Goal: Download file/media

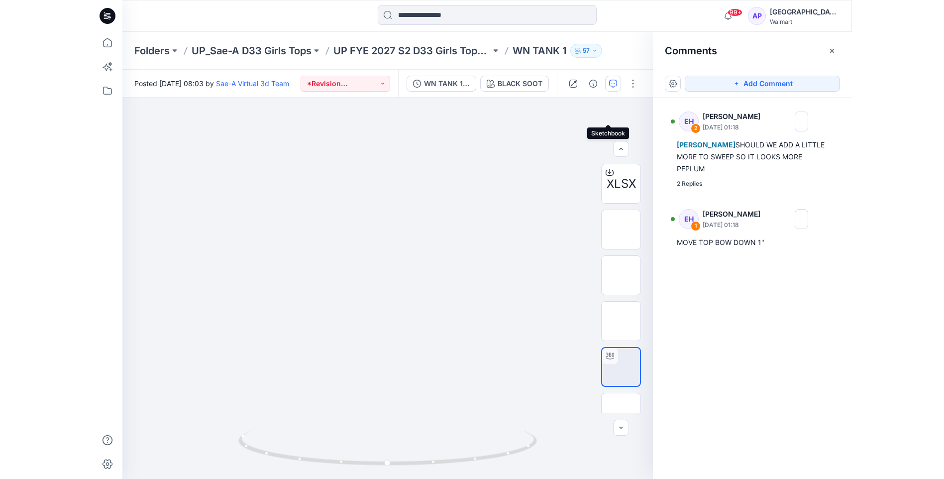
scroll to position [149, 0]
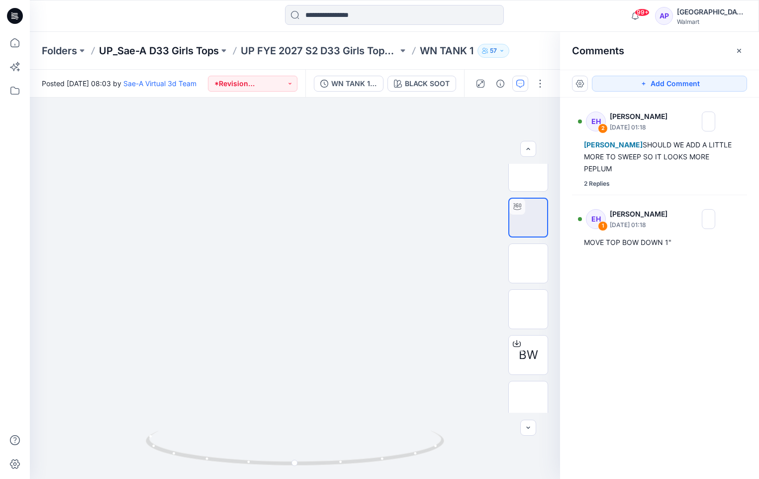
click at [192, 49] on p "UP_Sae-A D33 Girls Tops" at bounding box center [159, 51] width 120 height 14
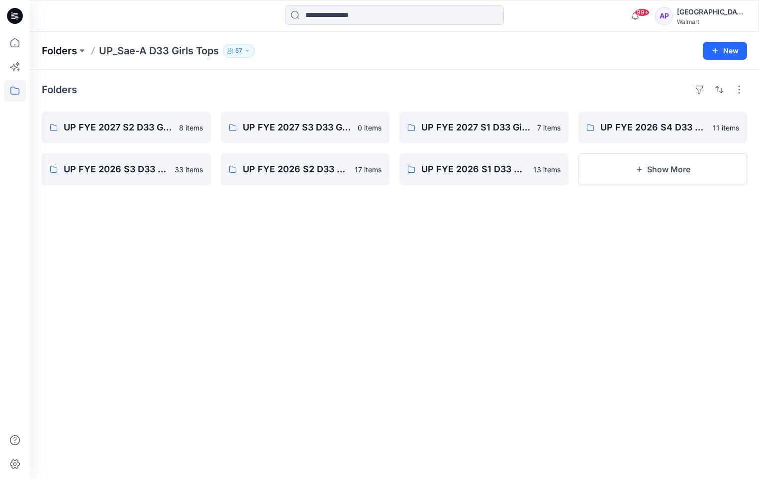
click at [61, 49] on p "Folders" at bounding box center [59, 51] width 35 height 14
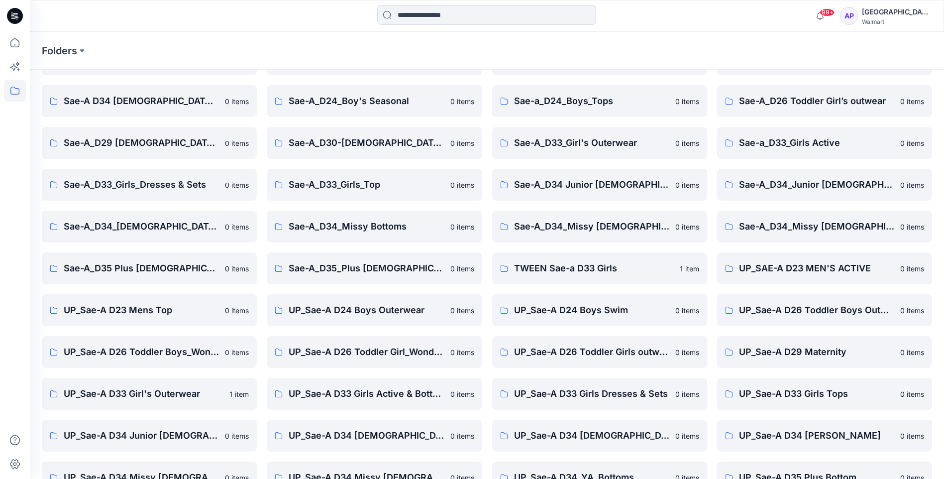
scroll to position [134, 0]
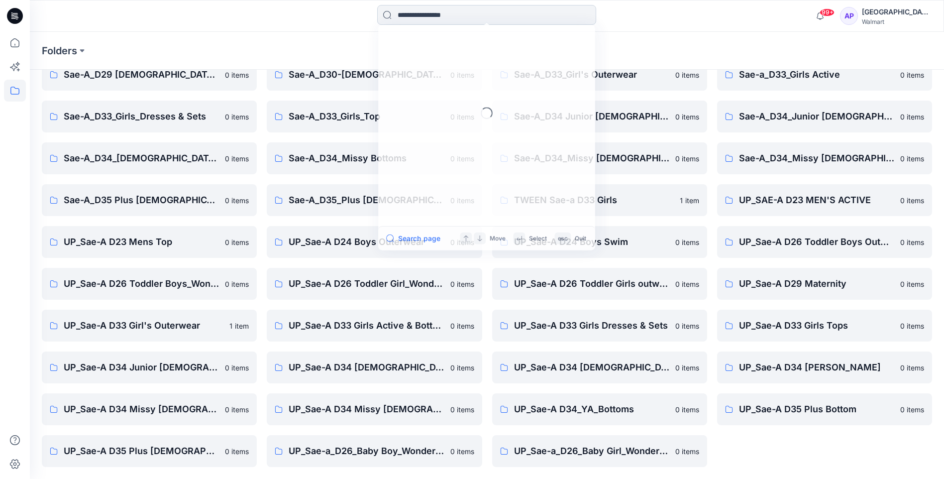
click at [418, 15] on input at bounding box center [486, 15] width 219 height 20
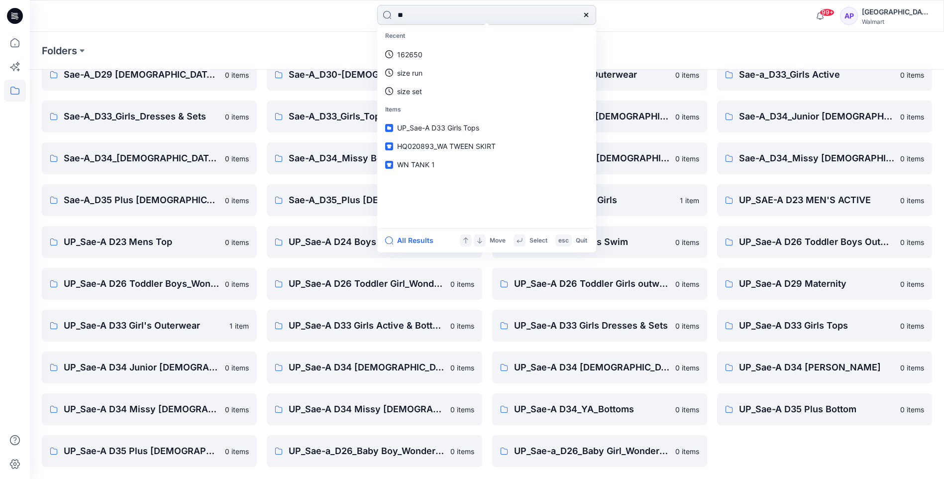
type input "*"
type input "**********"
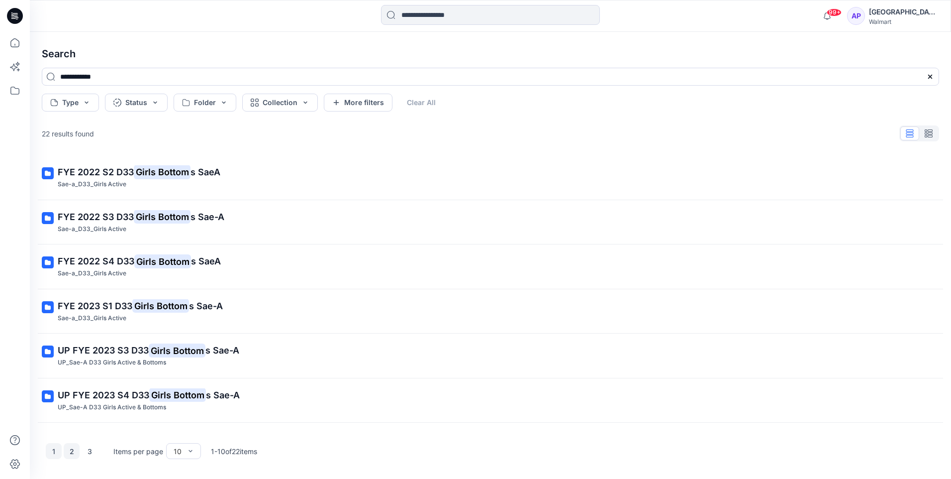
click at [76, 448] on button "2" at bounding box center [72, 451] width 16 height 16
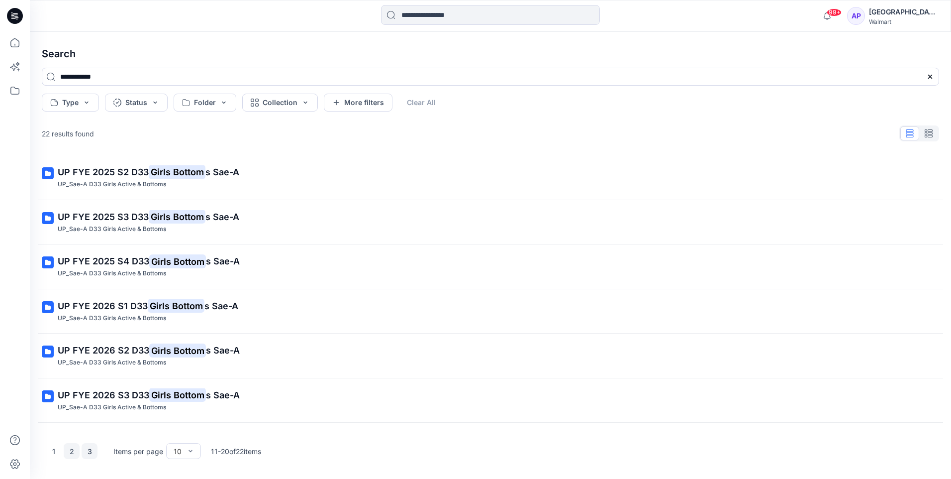
click at [86, 450] on button "3" at bounding box center [90, 451] width 16 height 16
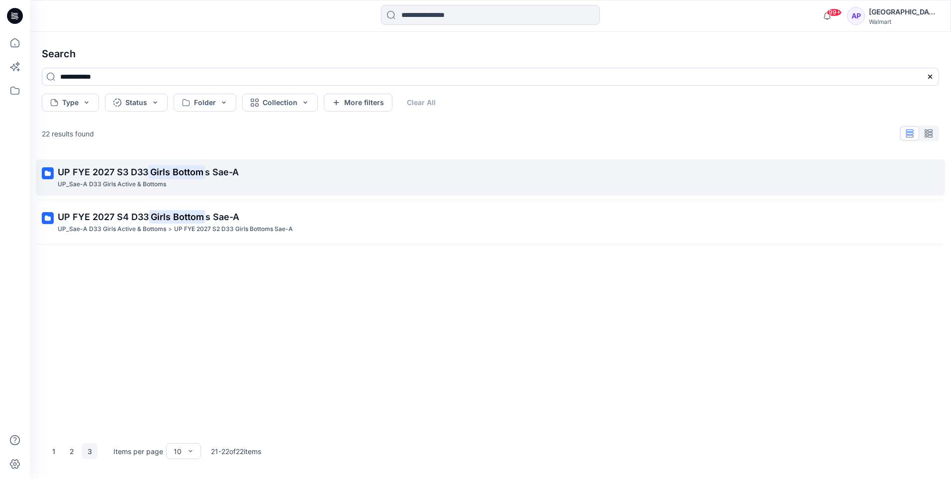
click at [173, 175] on mark "Girls Bottom" at bounding box center [176, 172] width 57 height 14
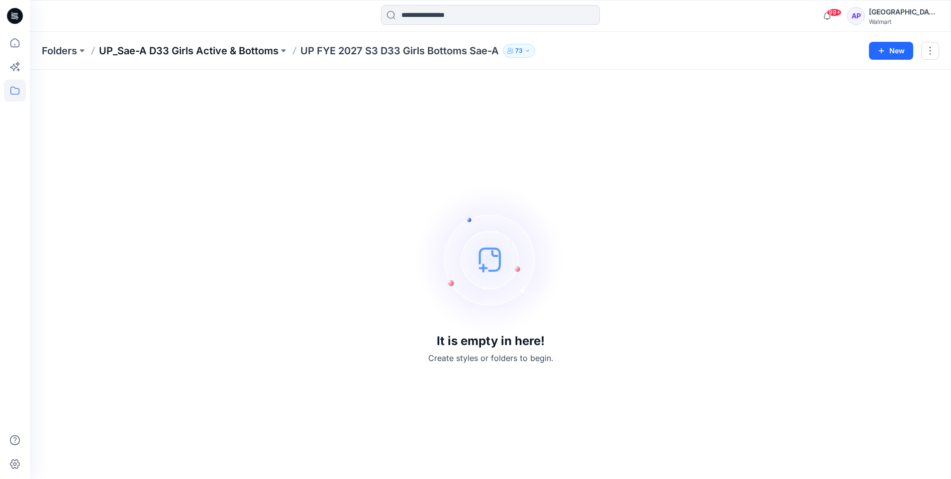
click at [193, 44] on p "UP_Sae-A D33 Girls Active & Bottoms" at bounding box center [189, 51] width 180 height 14
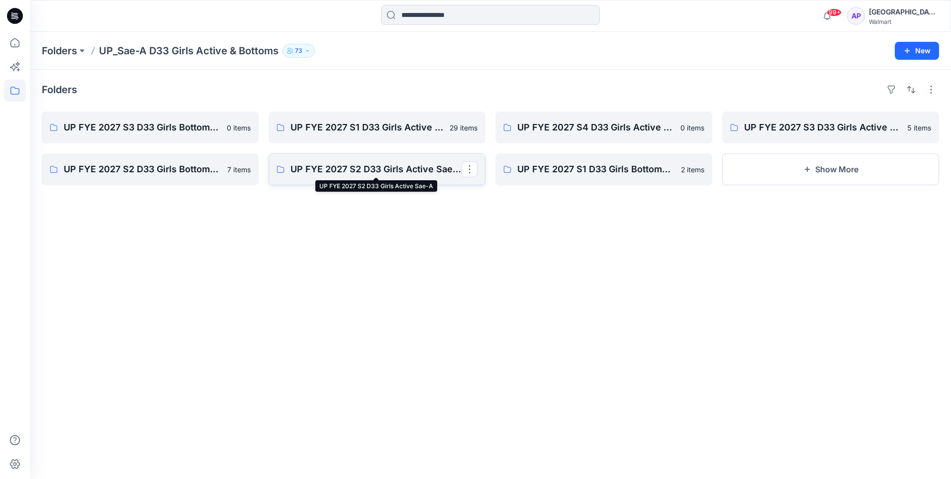
click at [355, 171] on p "UP FYE 2027 S2 D33 Girls Active Sae-A" at bounding box center [375, 169] width 171 height 14
click at [201, 171] on p "UP FYE 2027 S2 D33 Girls Bottoms Sae-A" at bounding box center [149, 169] width 171 height 14
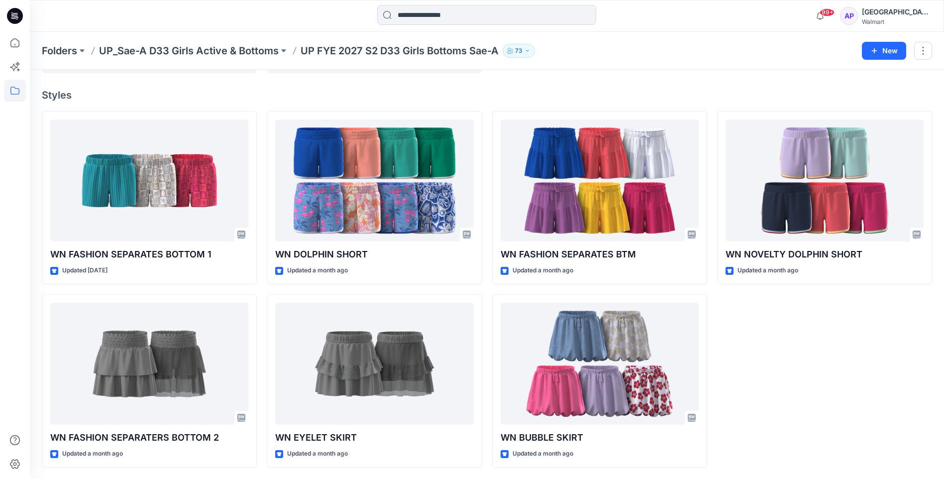
scroll to position [71, 0]
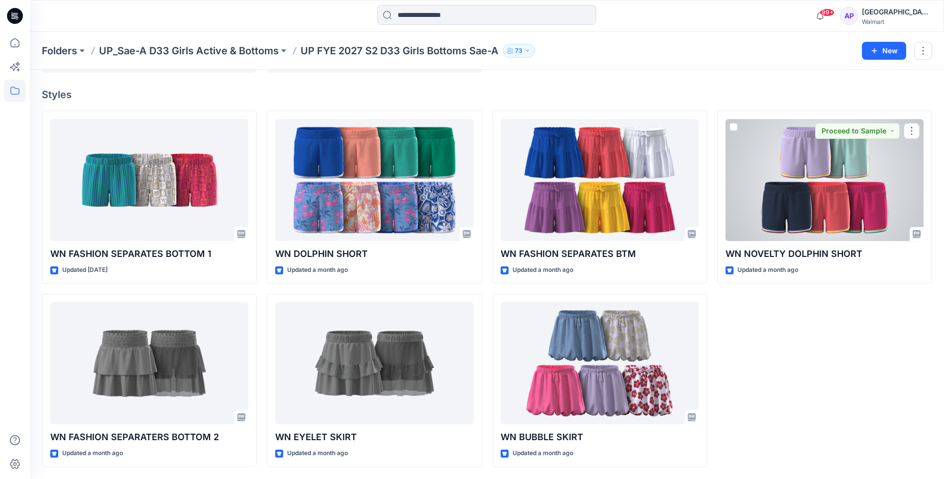
click at [759, 211] on div at bounding box center [824, 180] width 198 height 122
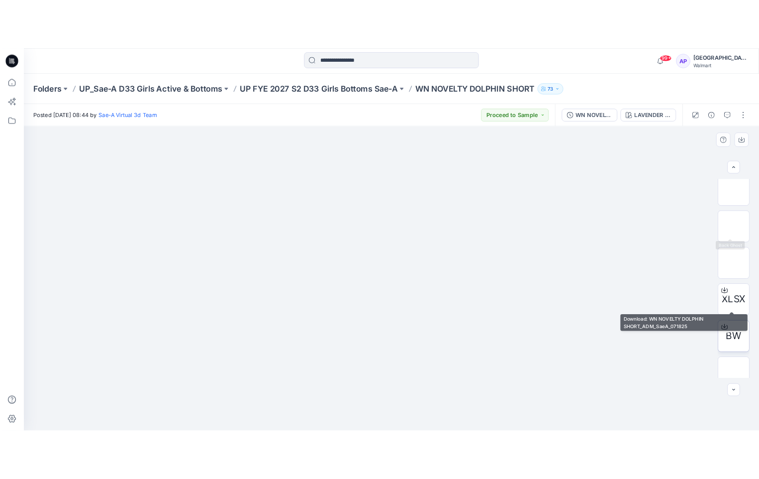
scroll to position [149, 0]
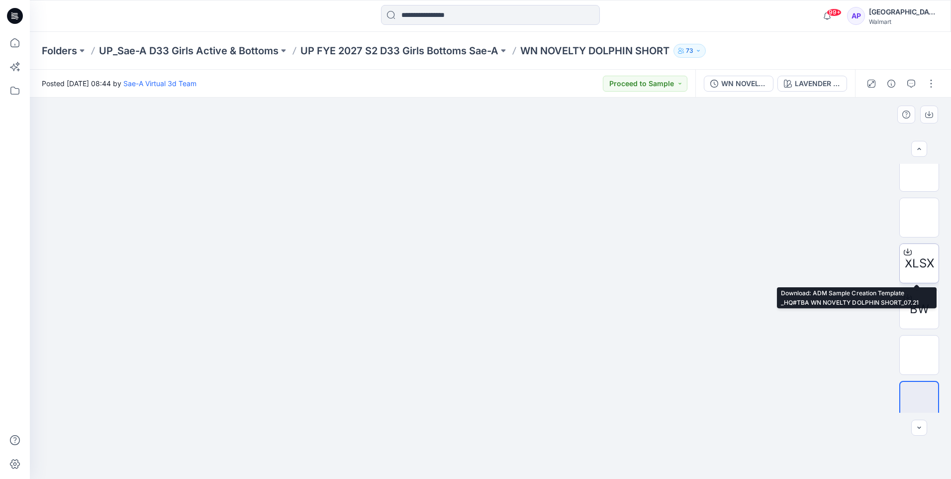
click at [759, 265] on span "XLSX" at bounding box center [919, 263] width 29 height 18
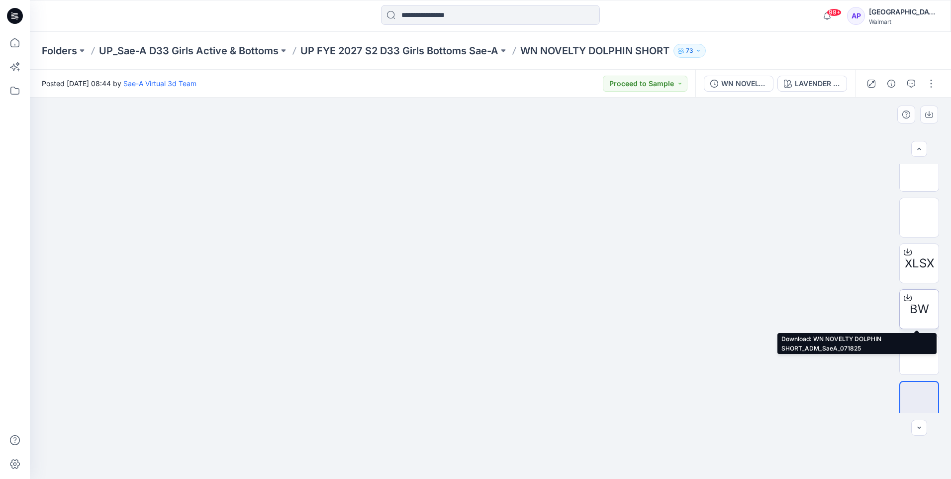
click at [759, 295] on icon at bounding box center [908, 297] width 8 height 8
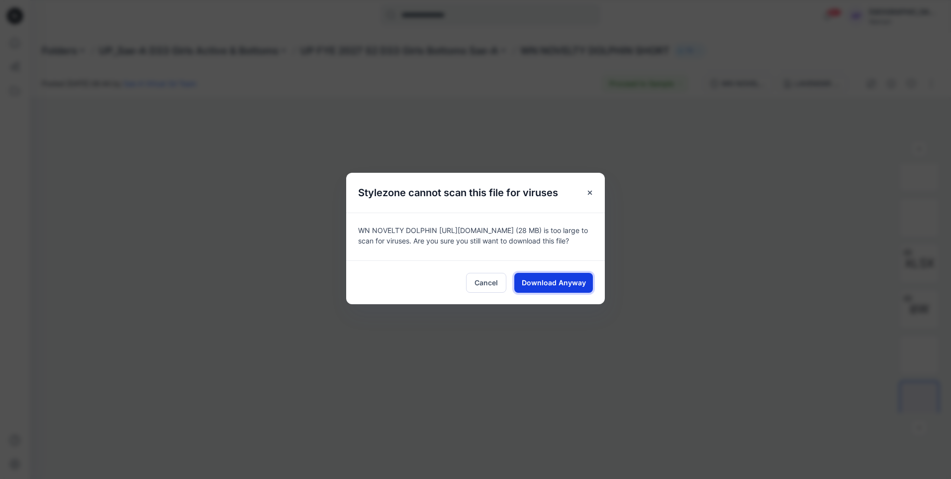
click at [537, 288] on span "Download Anyway" at bounding box center [554, 282] width 64 height 10
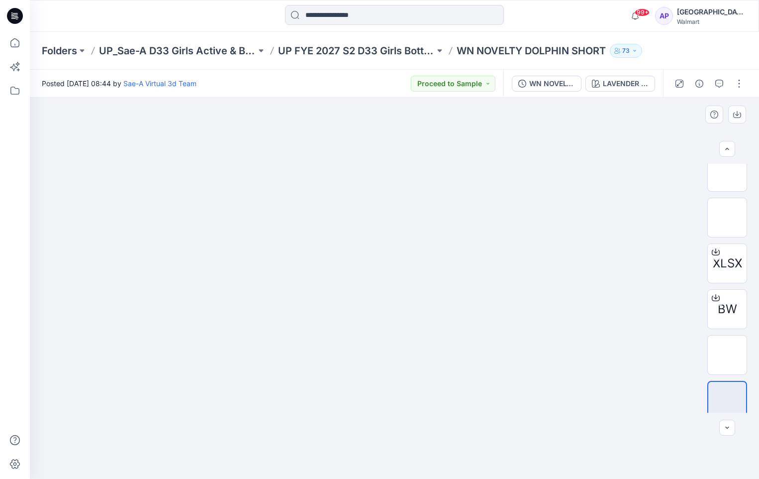
drag, startPoint x: 575, startPoint y: 447, endPoint x: 409, endPoint y: 408, distance: 169.6
click at [409, 408] on div at bounding box center [394, 287] width 729 height 381
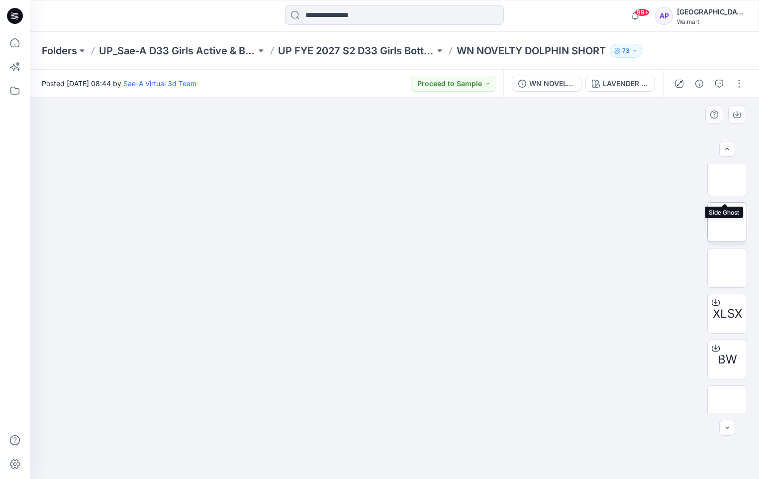
scroll to position [0, 0]
click at [727, 229] on img at bounding box center [727, 229] width 0 height 0
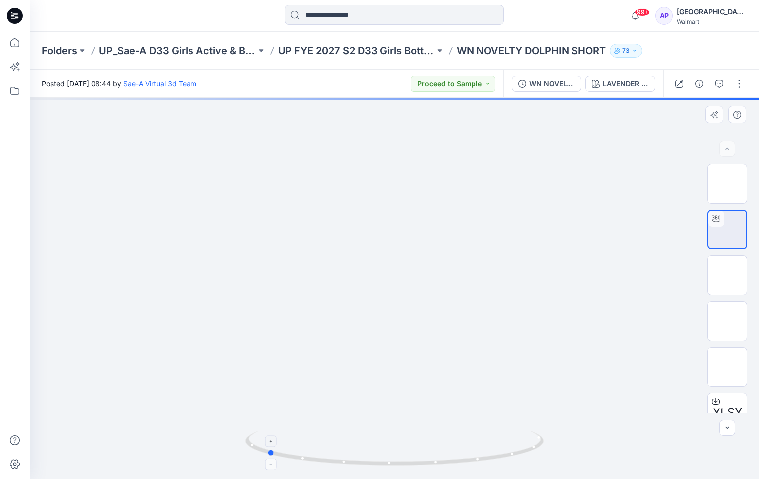
drag, startPoint x: 534, startPoint y: 430, endPoint x: 406, endPoint y: 438, distance: 128.1
click at [406, 438] on icon at bounding box center [395, 448] width 301 height 37
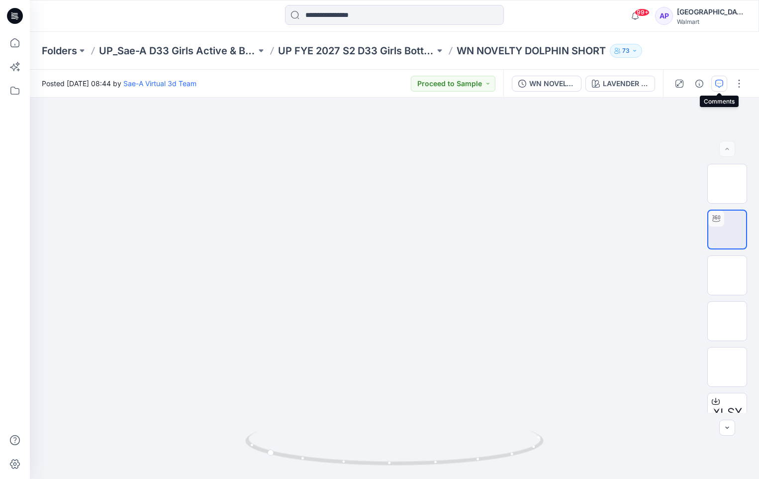
click at [717, 85] on icon "button" at bounding box center [719, 84] width 8 height 8
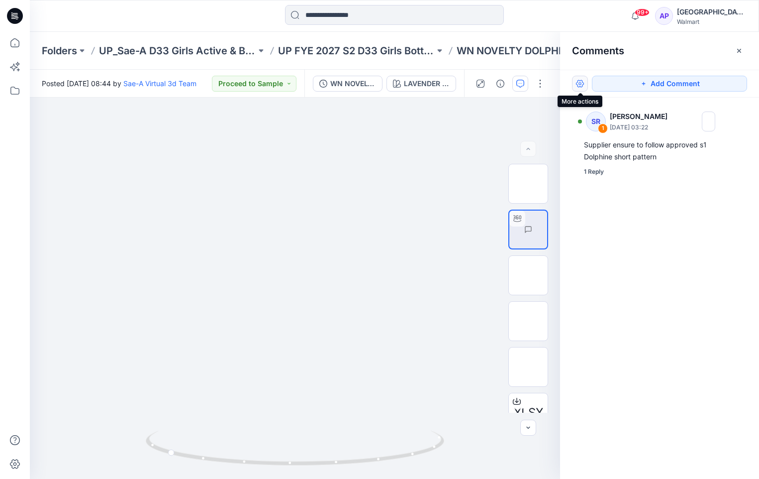
click at [582, 85] on button "button" at bounding box center [580, 84] width 16 height 16
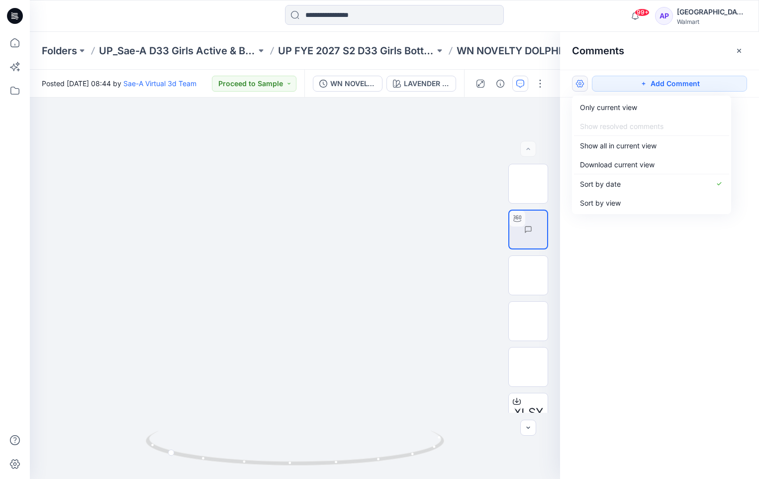
click at [582, 85] on button "button" at bounding box center [580, 84] width 16 height 16
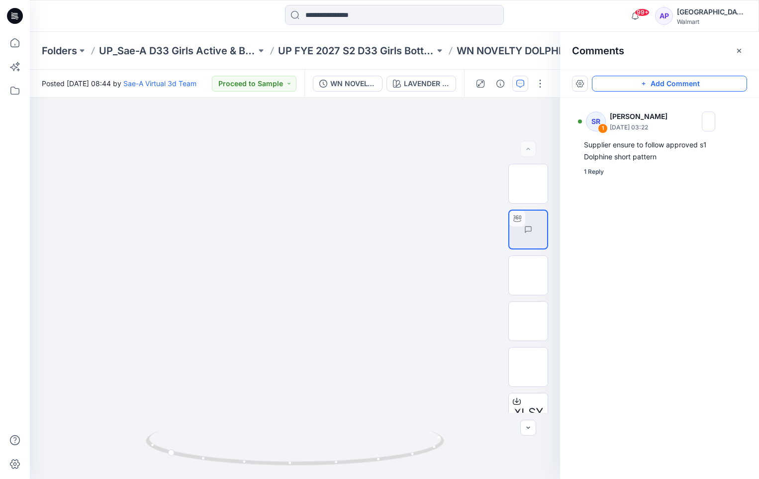
click at [616, 81] on button "Add Comment" at bounding box center [669, 84] width 155 height 16
click at [540, 82] on button "button" at bounding box center [540, 84] width 16 height 16
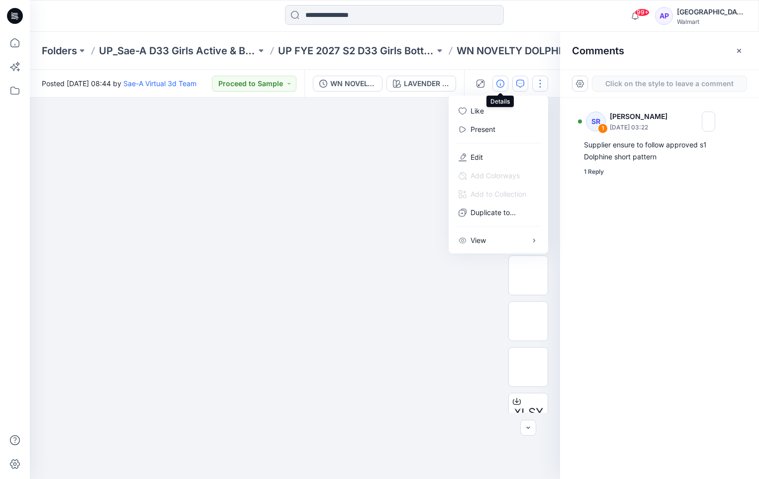
click at [499, 83] on icon "button" at bounding box center [500, 84] width 8 height 8
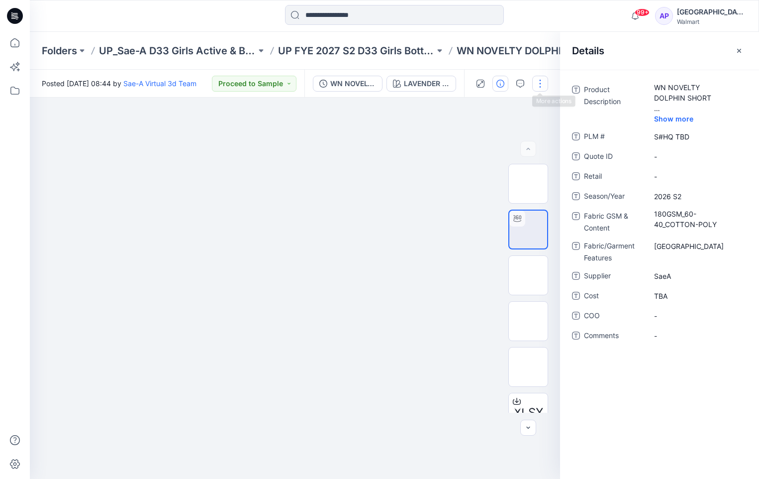
click at [540, 84] on button "button" at bounding box center [540, 84] width 16 height 16
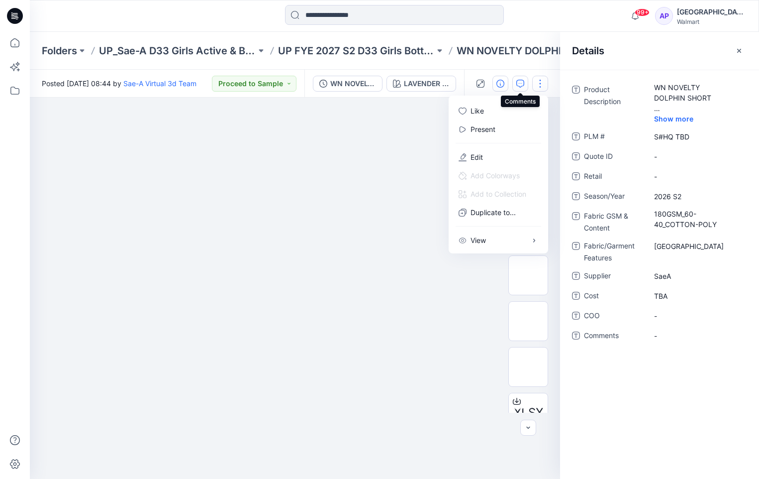
click at [517, 85] on icon "button" at bounding box center [520, 84] width 8 height 8
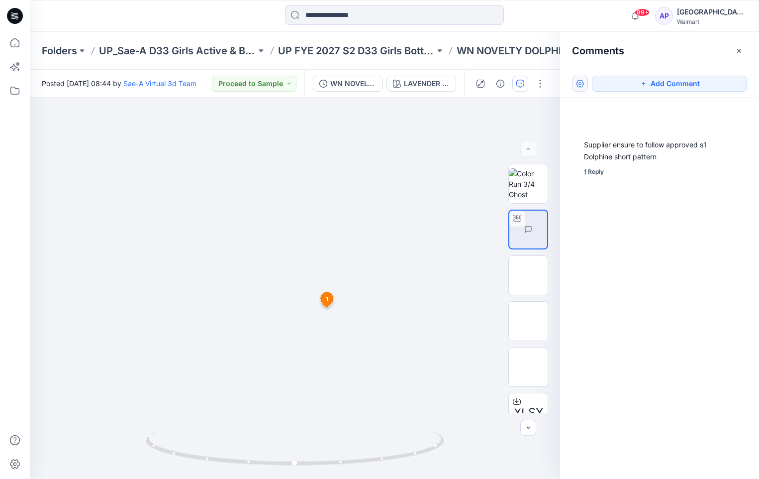
click at [574, 81] on button "button" at bounding box center [580, 84] width 16 height 16
click at [607, 150] on p "Show all in current view" at bounding box center [618, 145] width 77 height 10
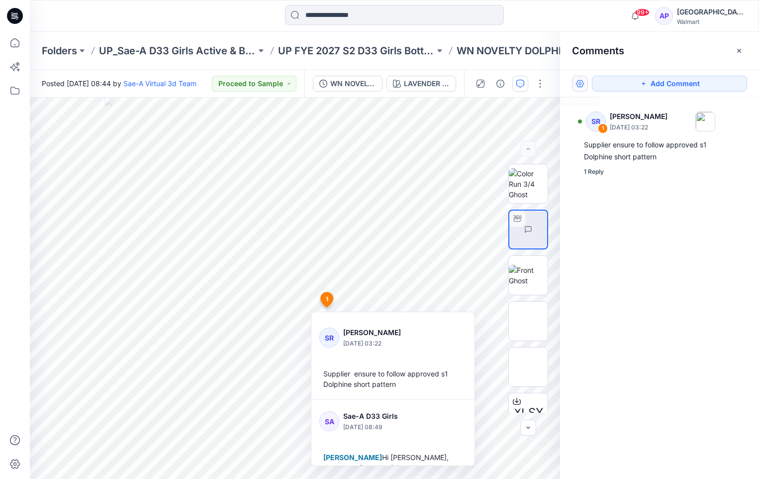
click at [578, 83] on button "button" at bounding box center [580, 84] width 16 height 16
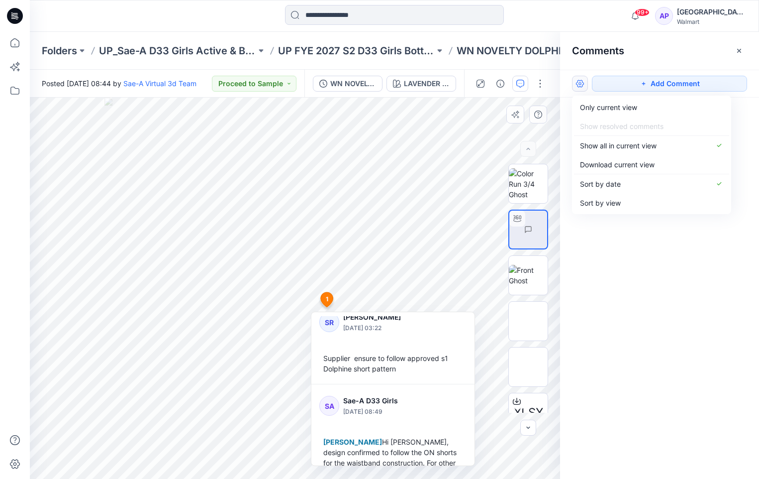
scroll to position [38, 0]
